Goal: Information Seeking & Learning: Check status

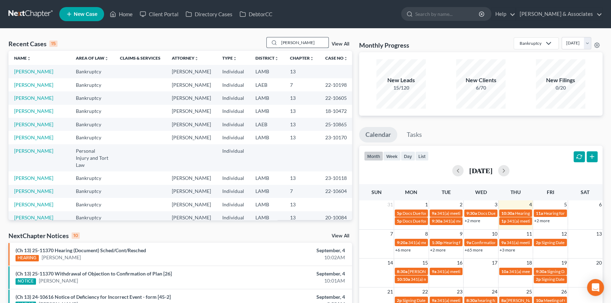
click at [299, 42] on input "david" at bounding box center [303, 42] width 49 height 10
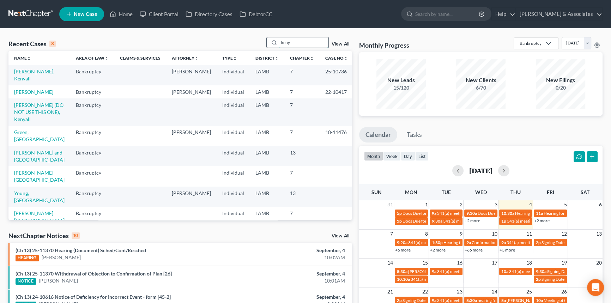
click at [297, 38] on div "Recent Cases 8 keny View All Name unfold_more expand_more expand_less Area of L…" at bounding box center [305, 262] width 611 height 467
click at [297, 41] on input "keny" at bounding box center [303, 42] width 49 height 10
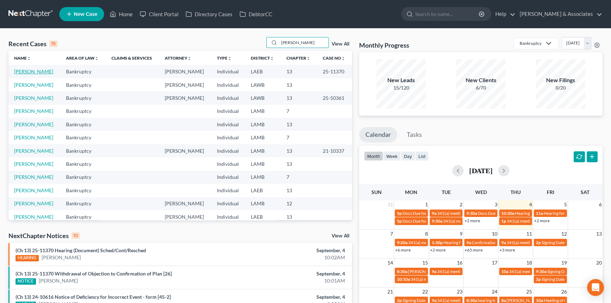
type input "tammy"
click at [41, 71] on link "[PERSON_NAME]" at bounding box center [33, 71] width 39 height 6
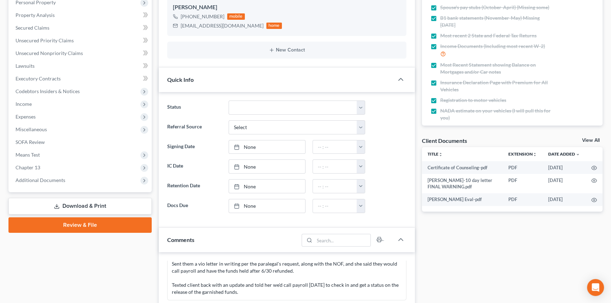
scroll to position [226, 0]
click at [67, 178] on span "Additional Documents" at bounding box center [81, 180] width 142 height 13
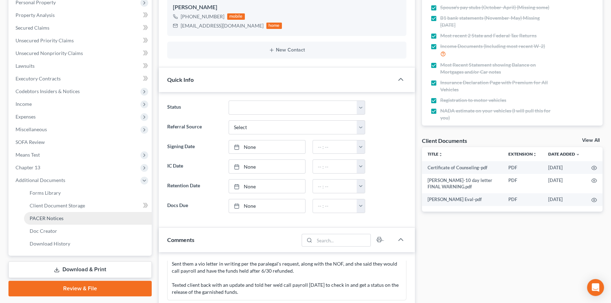
click at [58, 221] on link "PACER Notices" at bounding box center [88, 218] width 128 height 13
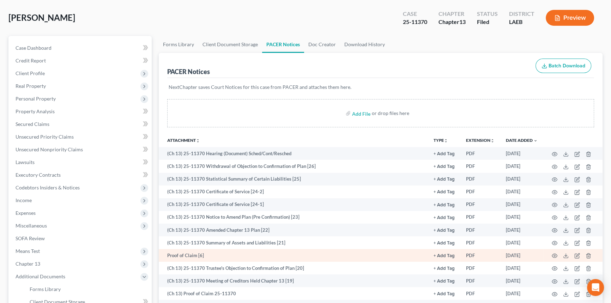
scroll to position [32, 0]
click at [565, 255] on icon at bounding box center [566, 256] width 6 height 6
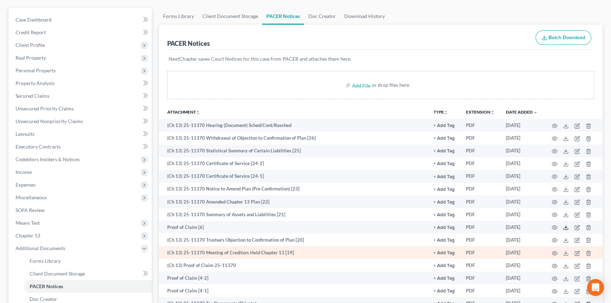
scroll to position [96, 0]
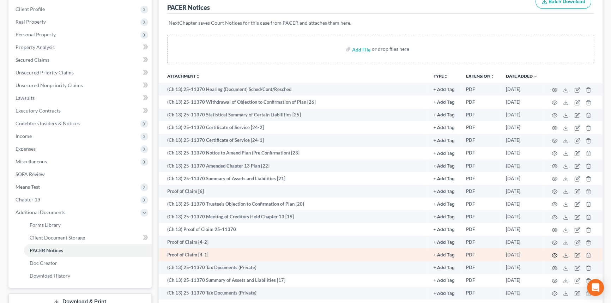
click at [555, 254] on icon "button" at bounding box center [555, 256] width 6 height 6
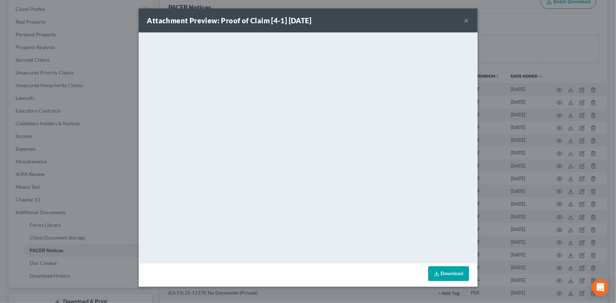
click at [469, 17] on button "×" at bounding box center [466, 20] width 5 height 8
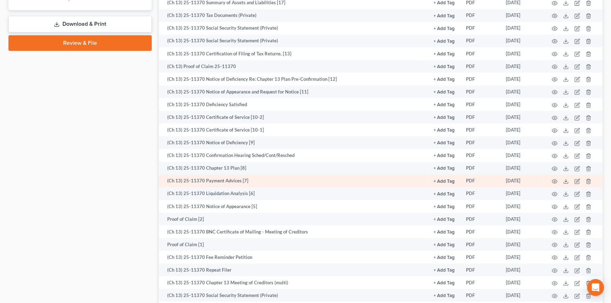
scroll to position [385, 0]
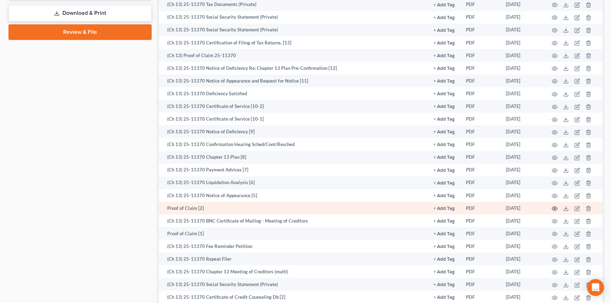
click at [553, 207] on icon "button" at bounding box center [555, 209] width 6 height 6
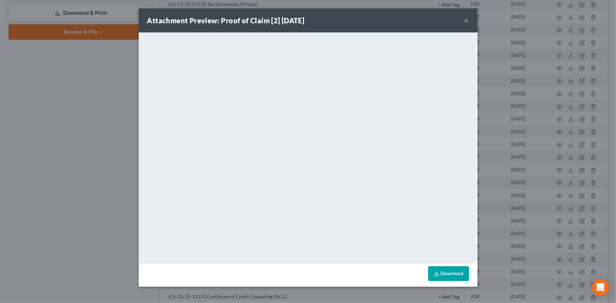
click at [465, 20] on button "×" at bounding box center [466, 20] width 5 height 8
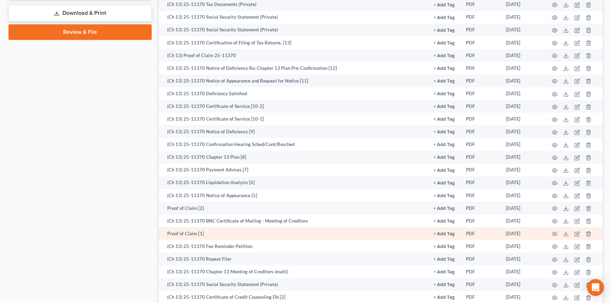
click at [550, 232] on td at bounding box center [573, 233] width 59 height 13
click at [553, 232] on icon "button" at bounding box center [555, 234] width 6 height 6
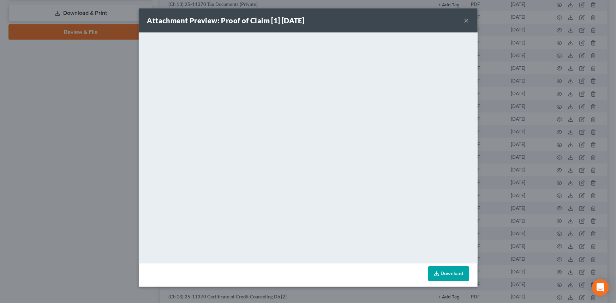
click at [467, 22] on button "×" at bounding box center [466, 20] width 5 height 8
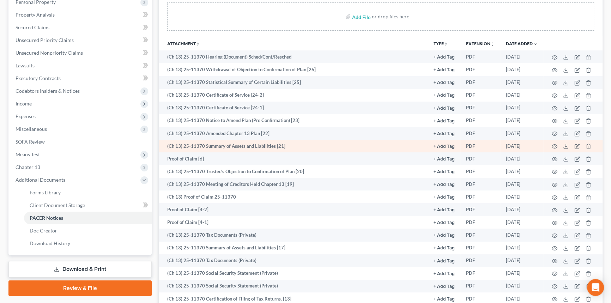
scroll to position [128, 0]
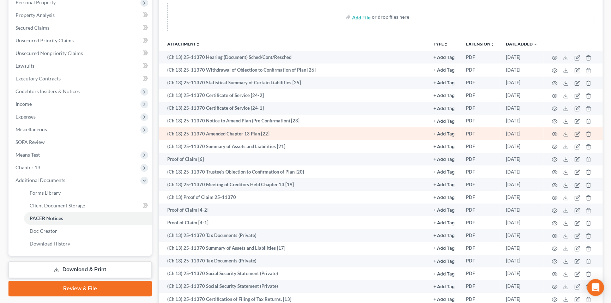
click at [551, 132] on td at bounding box center [573, 133] width 59 height 13
click at [554, 132] on icon "button" at bounding box center [555, 134] width 6 height 6
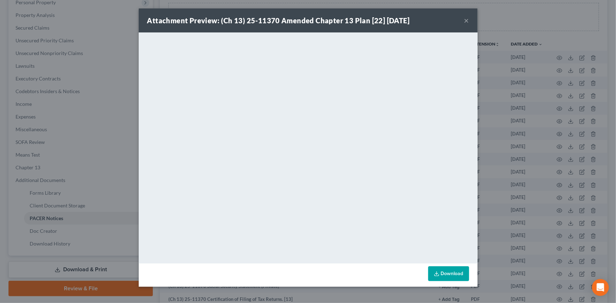
click at [465, 22] on button "×" at bounding box center [466, 20] width 5 height 8
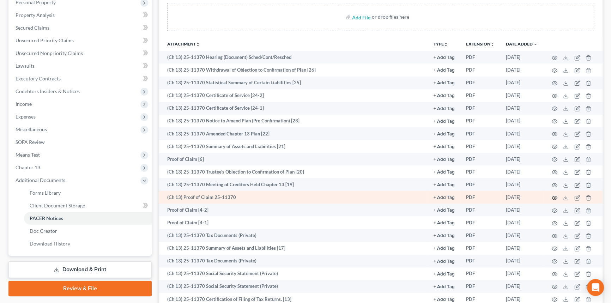
click at [552, 196] on icon "button" at bounding box center [555, 198] width 6 height 6
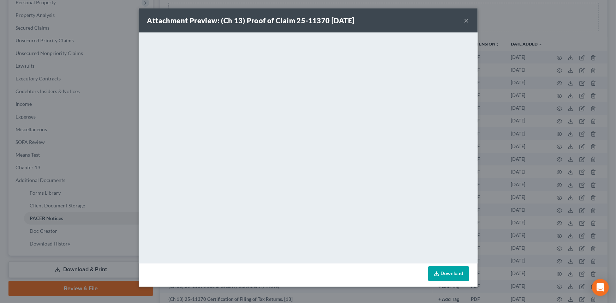
click at [466, 18] on button "×" at bounding box center [466, 20] width 5 height 8
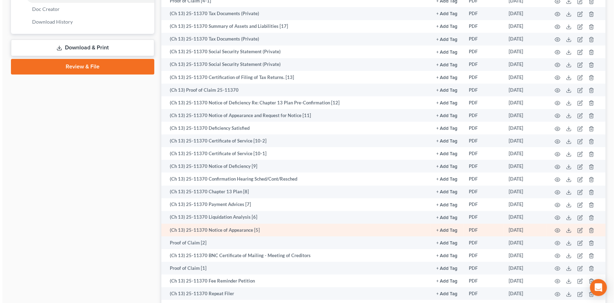
scroll to position [353, 0]
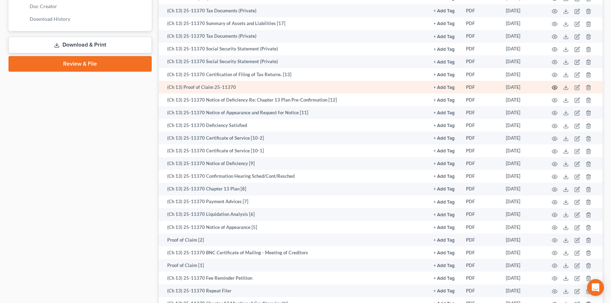
click at [553, 86] on icon "button" at bounding box center [555, 88] width 6 height 6
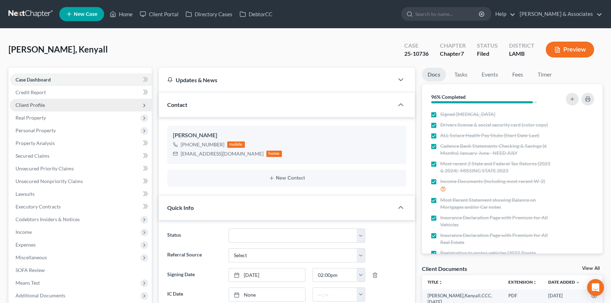
click at [72, 103] on span "Client Profile" at bounding box center [81, 105] width 142 height 13
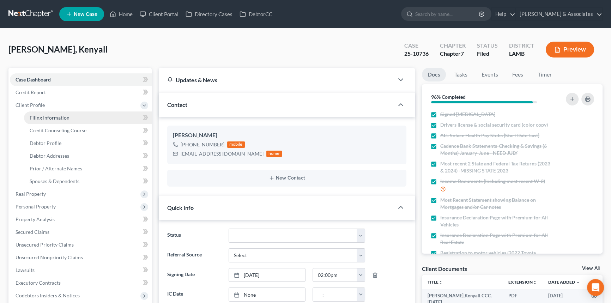
click at [70, 112] on link "Filing Information" at bounding box center [88, 118] width 128 height 13
select select "1"
select select "0"
select select "19"
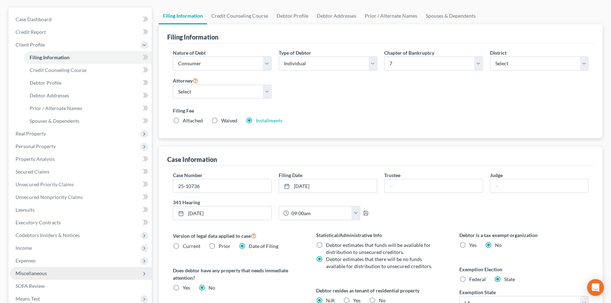
scroll to position [128, 0]
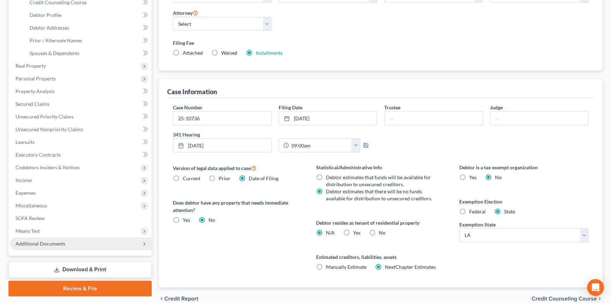
click at [58, 241] on span "Additional Documents" at bounding box center [41, 244] width 50 height 6
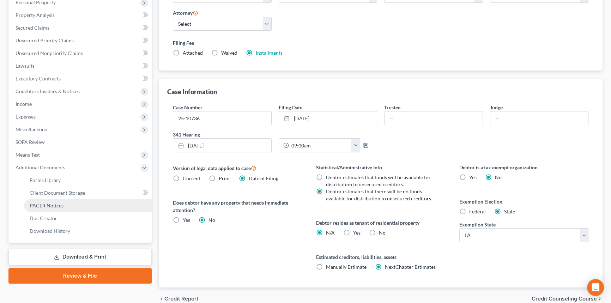
click at [60, 200] on link "PACER Notices" at bounding box center [88, 205] width 128 height 13
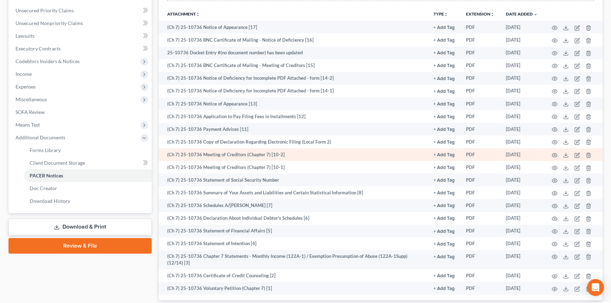
scroll to position [160, 0]
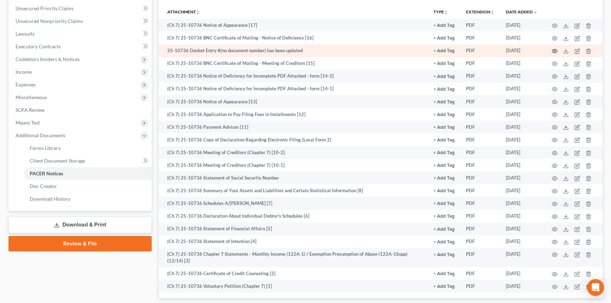
click at [553, 49] on icon "button" at bounding box center [555, 51] width 6 height 6
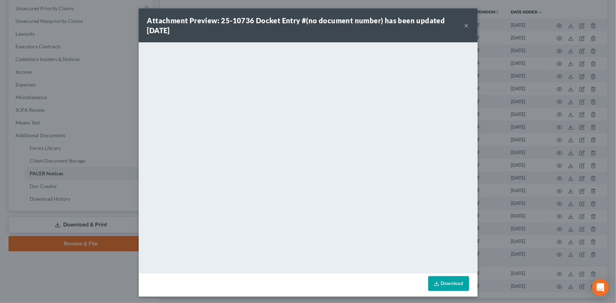
click at [465, 23] on button "×" at bounding box center [466, 25] width 5 height 8
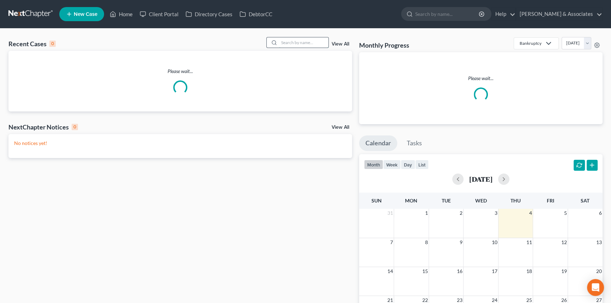
click at [317, 42] on input "search" at bounding box center [303, 42] width 49 height 10
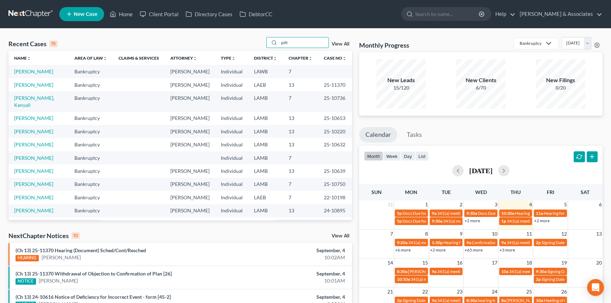
type input "pitt"
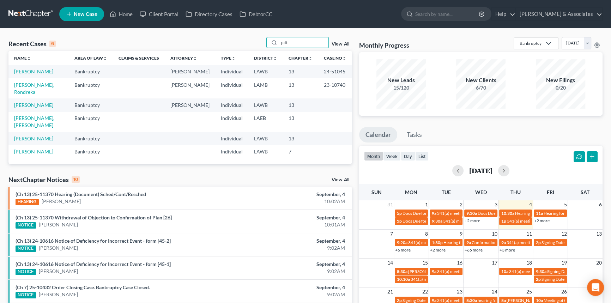
click at [36, 71] on link "[PERSON_NAME]" at bounding box center [33, 71] width 39 height 6
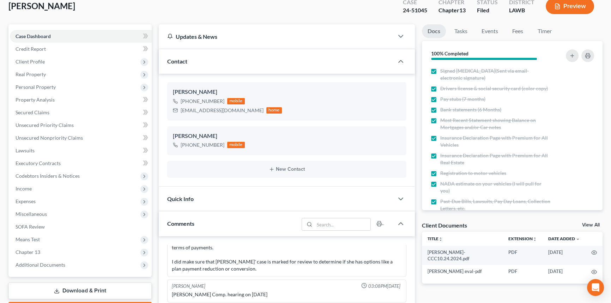
scroll to position [64, 0]
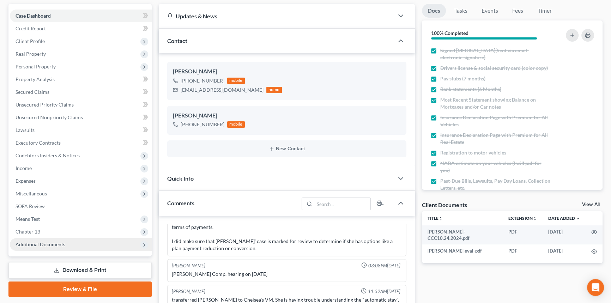
click at [68, 242] on span "Additional Documents" at bounding box center [81, 244] width 142 height 13
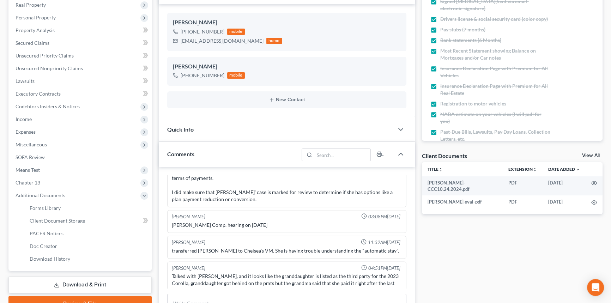
scroll to position [257, 0]
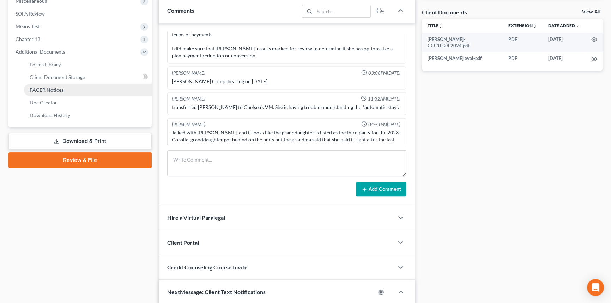
click at [57, 92] on span "PACER Notices" at bounding box center [47, 90] width 34 height 6
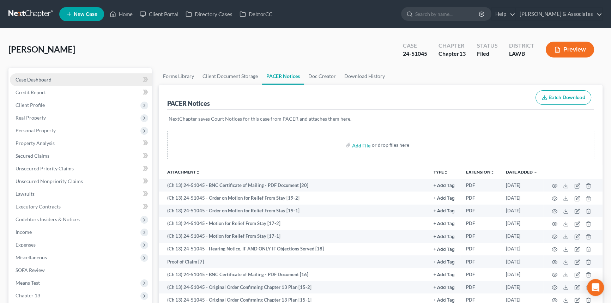
click at [73, 84] on link "Case Dashboard" at bounding box center [81, 79] width 142 height 13
